Goal: Task Accomplishment & Management: Use online tool/utility

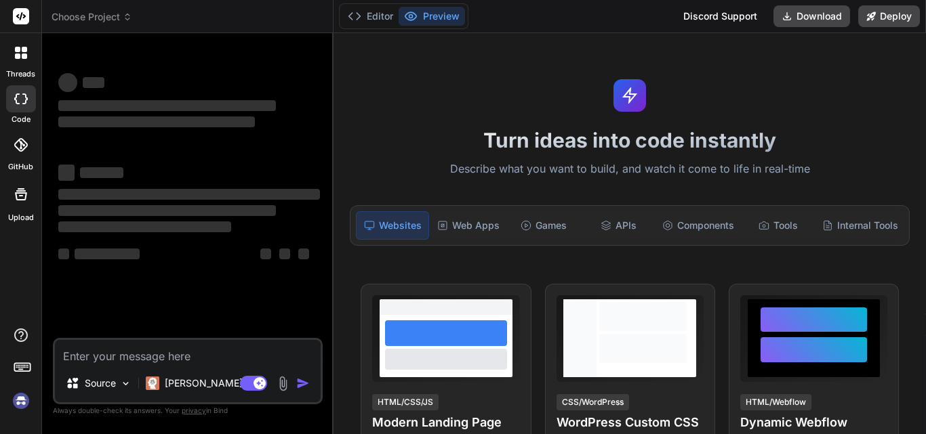
type textarea "x"
type textarea "h"
type textarea "x"
type textarea "hi"
type textarea "x"
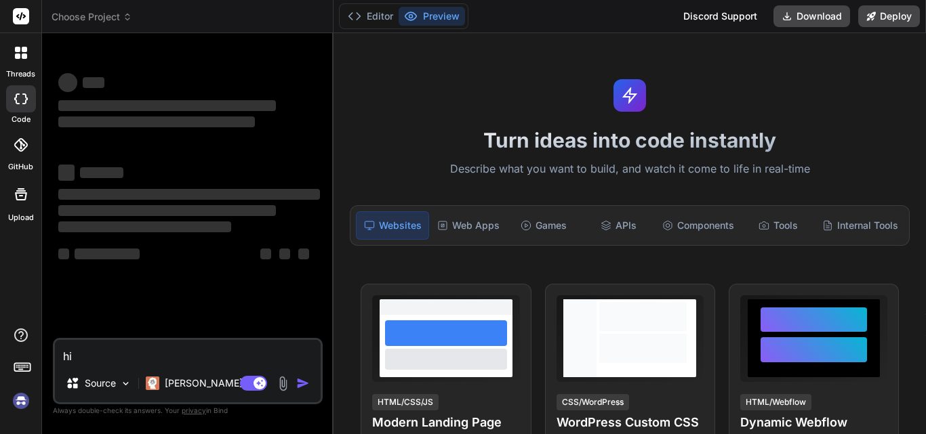
type textarea "hii"
type textarea "x"
type textarea "hii"
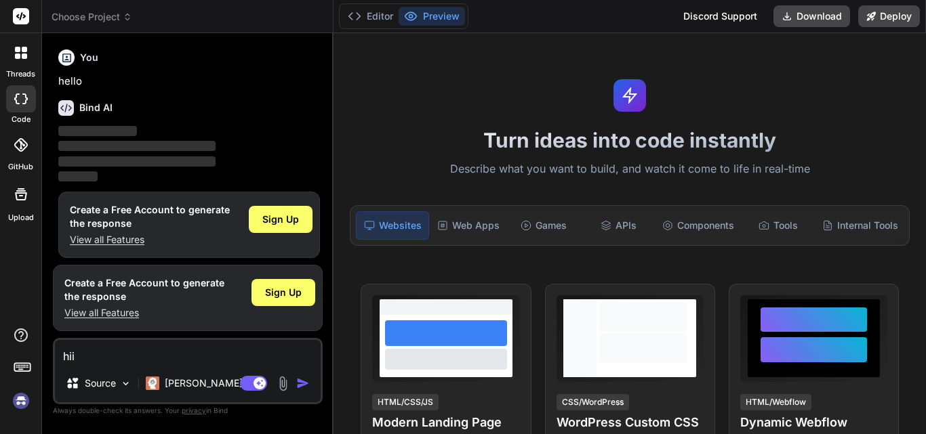
scroll to position [7, 0]
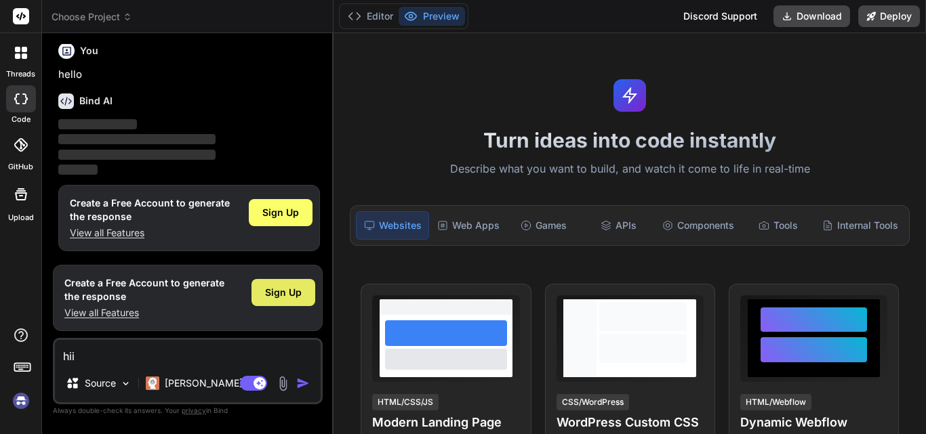
click at [282, 297] on span "Sign Up" at bounding box center [283, 293] width 37 height 14
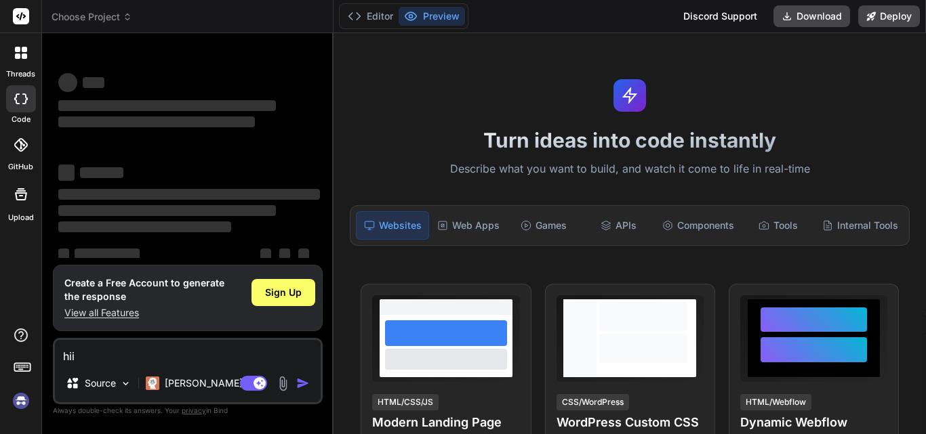
scroll to position [26, 0]
click at [277, 298] on span "Sign Up" at bounding box center [283, 293] width 37 height 14
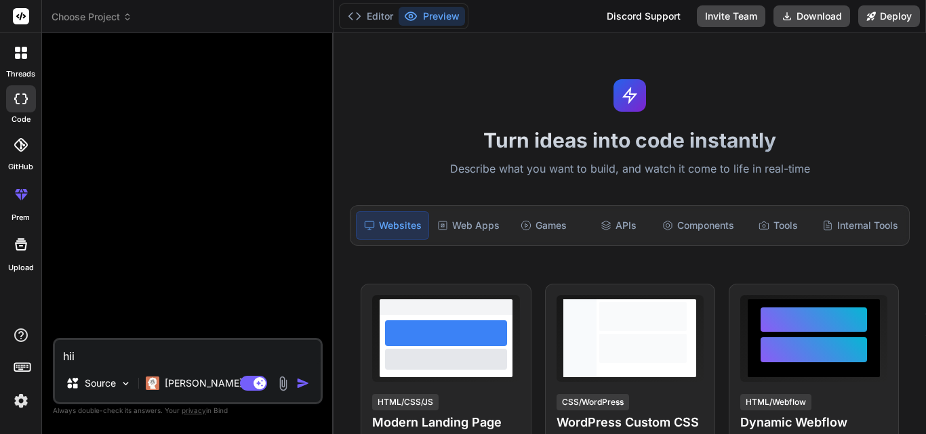
click at [145, 353] on textarea "hii" at bounding box center [188, 352] width 266 height 24
click at [300, 380] on img "button" at bounding box center [303, 384] width 14 height 14
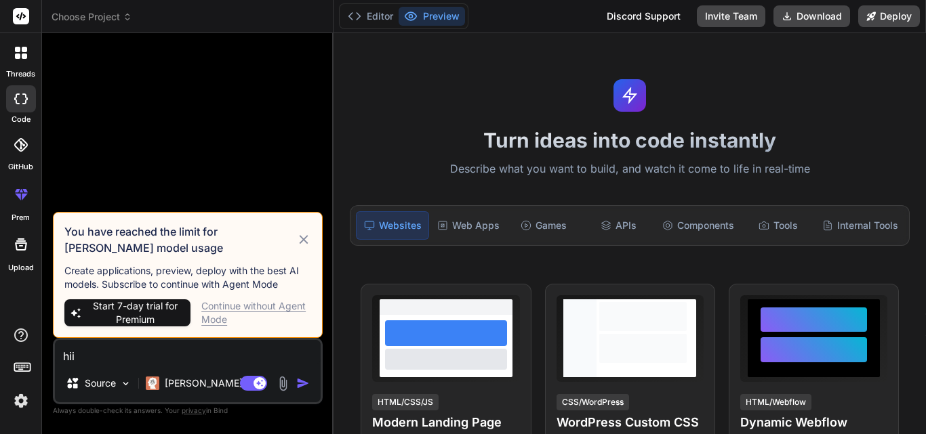
click at [265, 305] on div "Continue without Agent Mode" at bounding box center [256, 313] width 110 height 27
type textarea "x"
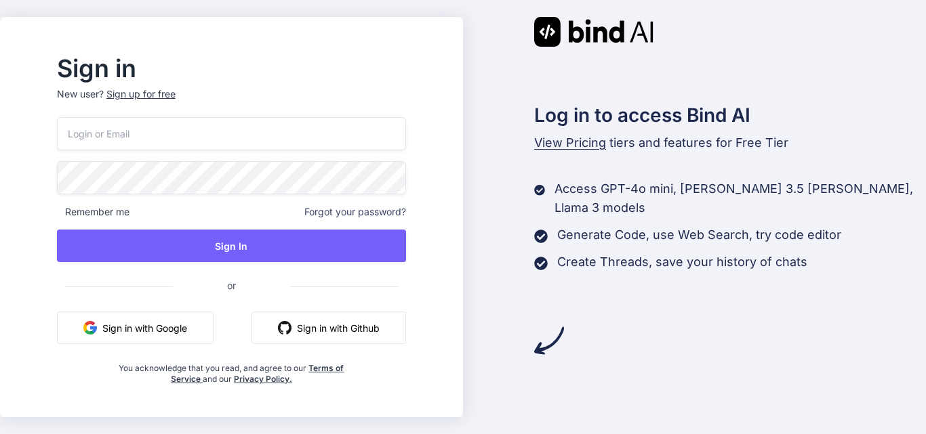
click at [312, 125] on input "email" at bounding box center [231, 133] width 349 height 33
type input "[EMAIL_ADDRESS][DOMAIN_NAME]"
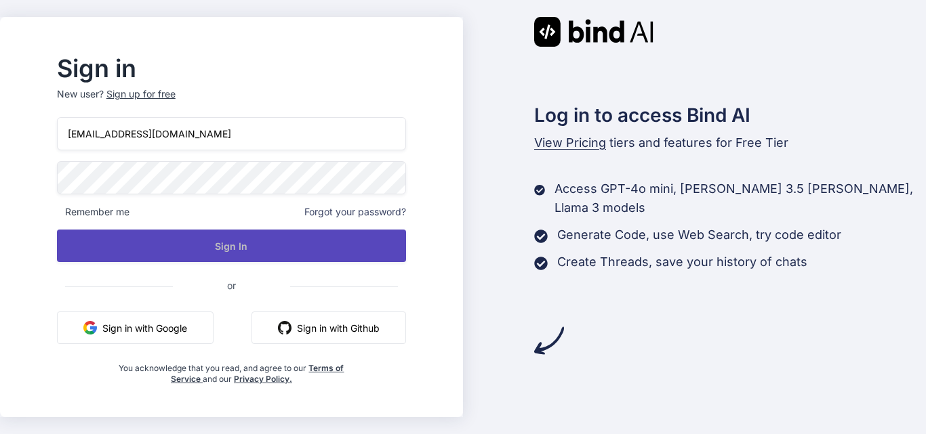
click at [250, 242] on button "Sign In" at bounding box center [231, 246] width 349 height 33
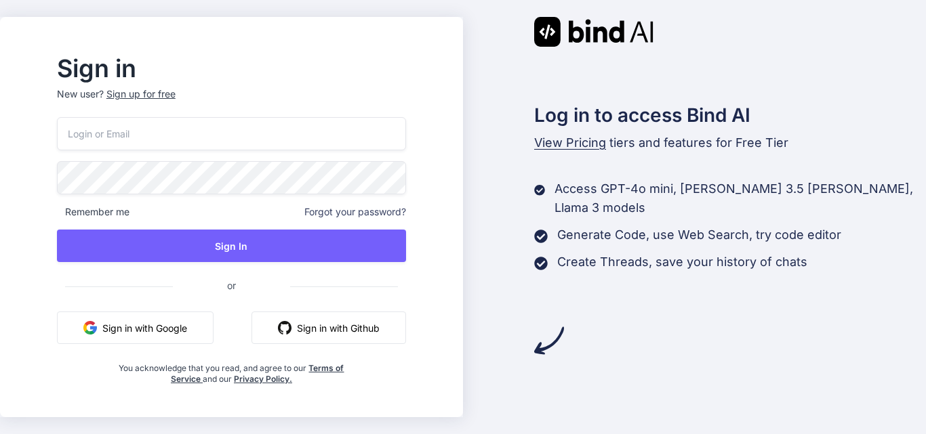
click at [288, 145] on input "email" at bounding box center [231, 133] width 349 height 33
type input "[EMAIL_ADDRESS][DOMAIN_NAME]"
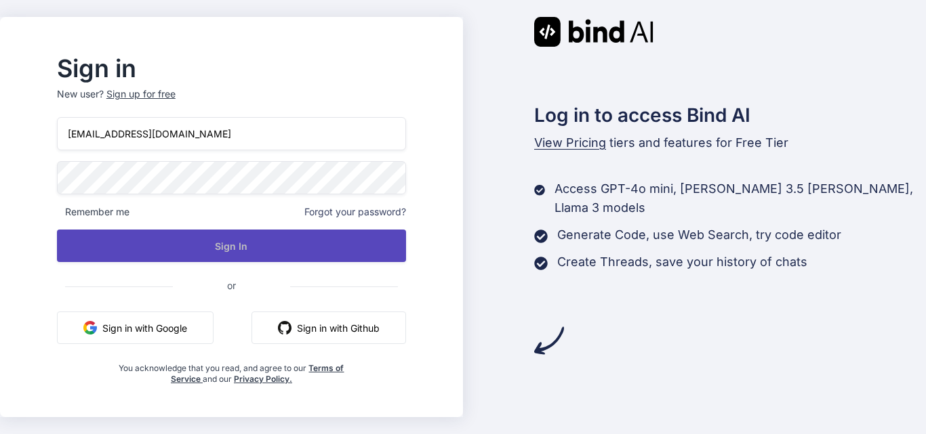
click at [185, 249] on button "Sign In" at bounding box center [231, 246] width 349 height 33
